Goal: Task Accomplishment & Management: Use online tool/utility

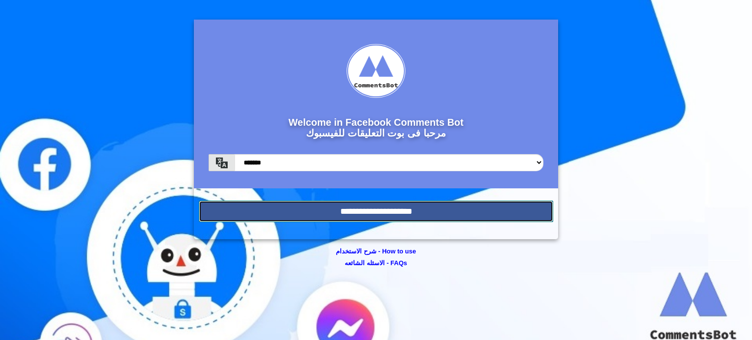
click at [297, 209] on input "**********" at bounding box center [376, 212] width 355 height 22
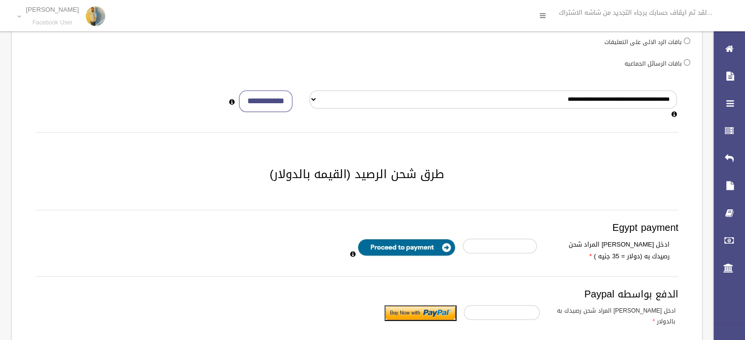
scroll to position [92, 0]
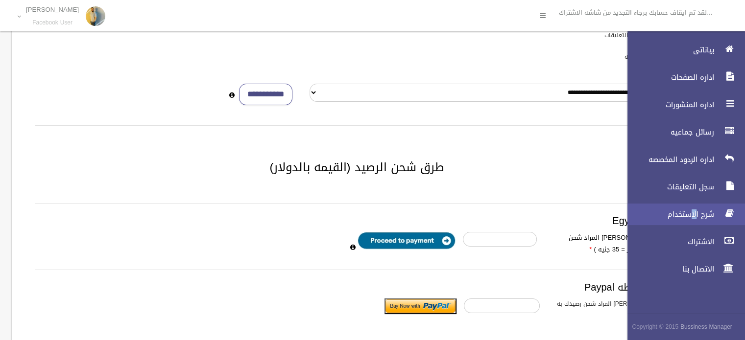
drag, startPoint x: 694, startPoint y: 200, endPoint x: 689, endPoint y: 215, distance: 16.1
click at [689, 215] on ul "بياناتى اداره الصفحات اداره المنشورات رسائل جماعيه اداره الردود المخصصه الاشتراك" at bounding box center [682, 159] width 126 height 241
click at [689, 215] on span "شرح الاستخدام" at bounding box center [668, 215] width 98 height 10
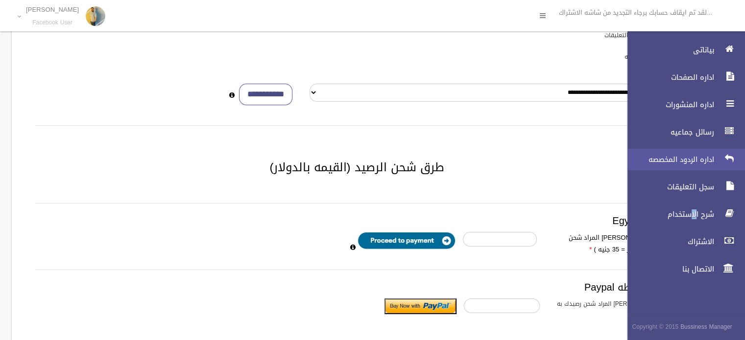
click at [698, 159] on span "اداره الردود المخصصه" at bounding box center [668, 160] width 98 height 10
